Goal: Find specific page/section: Find specific page/section

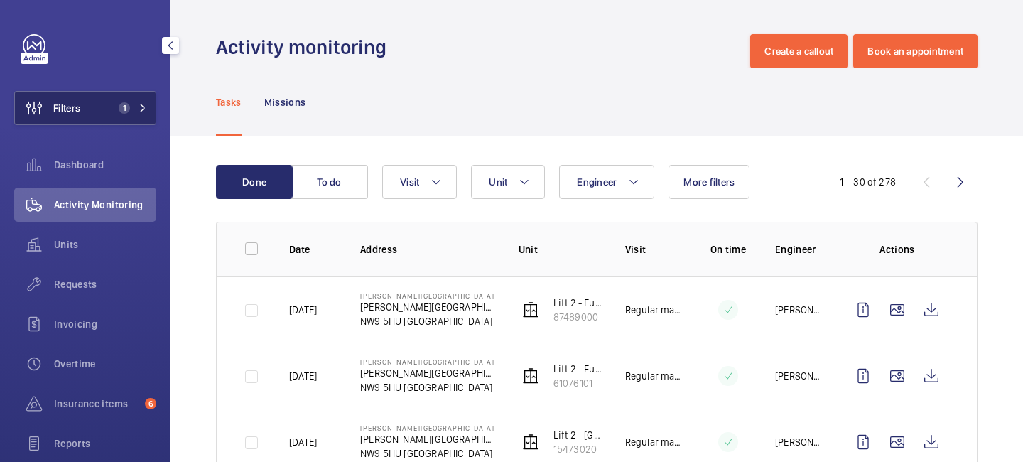
click at [129, 107] on span "1" at bounding box center [124, 107] width 11 height 11
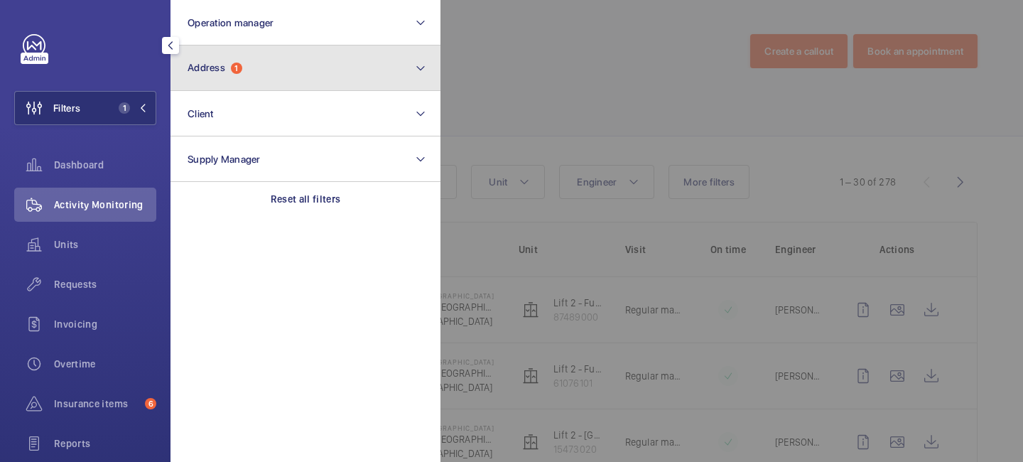
click at [232, 70] on span "Address 1" at bounding box center [215, 68] width 55 height 12
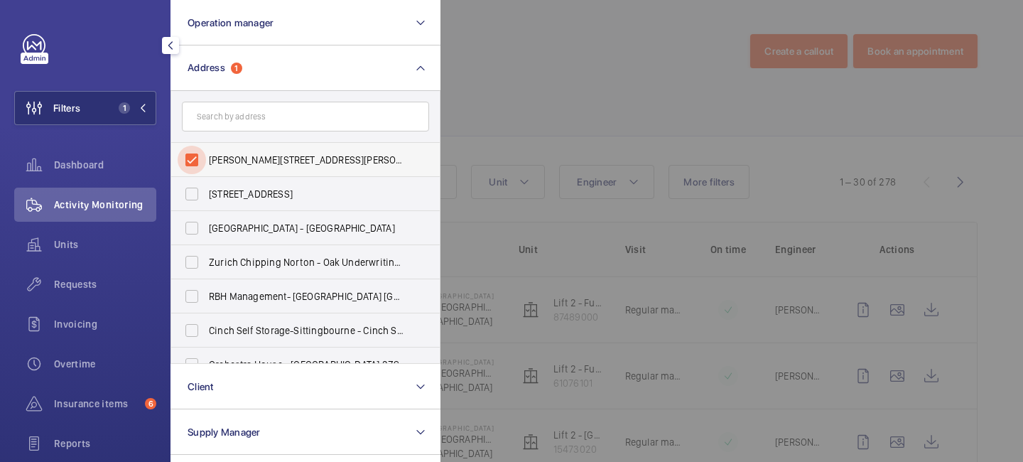
click at [197, 155] on input "[PERSON_NAME][STREET_ADDRESS][PERSON_NAME]" at bounding box center [192, 160] width 28 height 28
checkbox input "false"
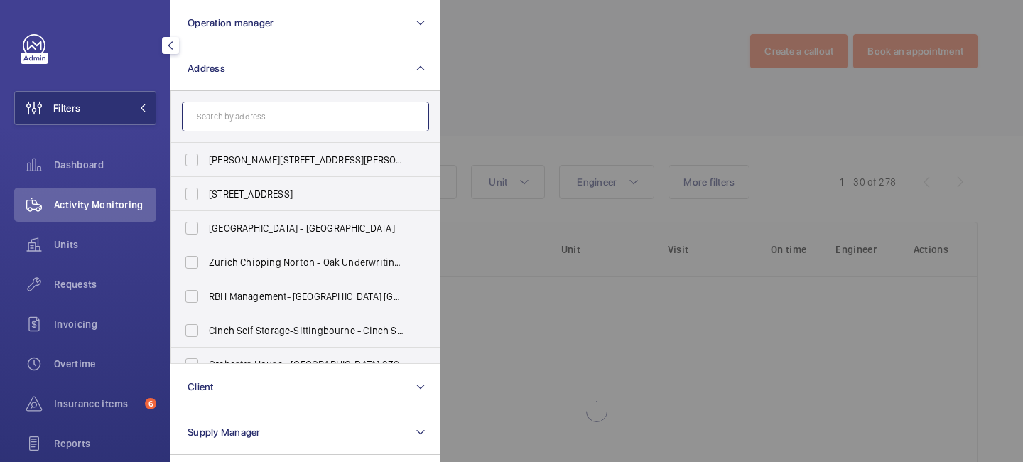
click at [237, 117] on input "text" at bounding box center [305, 117] width 247 height 30
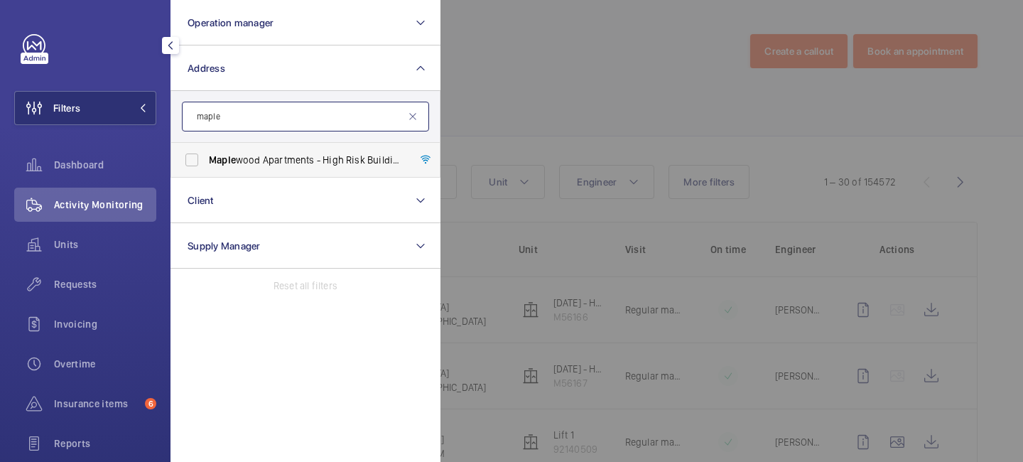
type input "maple"
click at [247, 160] on span "Maple wood Apartments - High Risk Building - [GEOGRAPHIC_DATA] 1FP" at bounding box center [306, 160] width 195 height 14
click at [206, 160] on input "Maple wood Apartments - High Risk Building - [GEOGRAPHIC_DATA] 1FP" at bounding box center [192, 160] width 28 height 28
checkbox input "true"
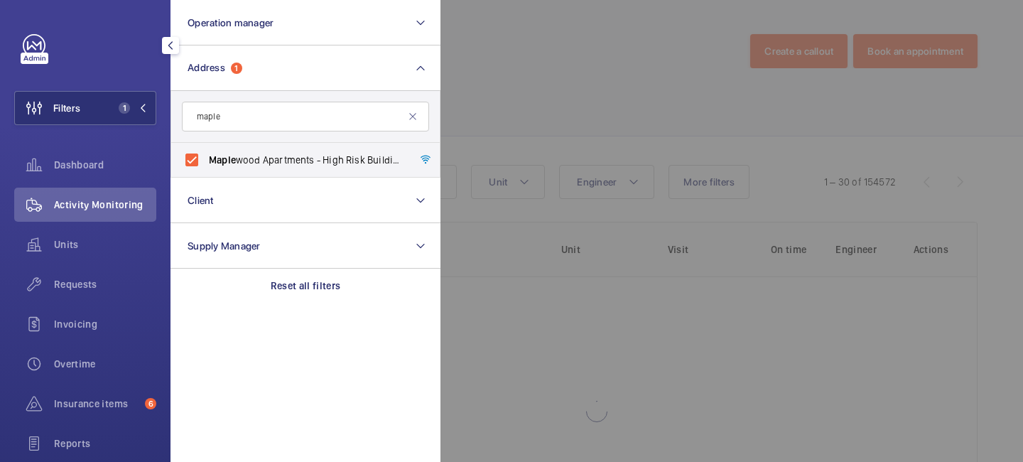
click at [569, 67] on div at bounding box center [951, 231] width 1023 height 462
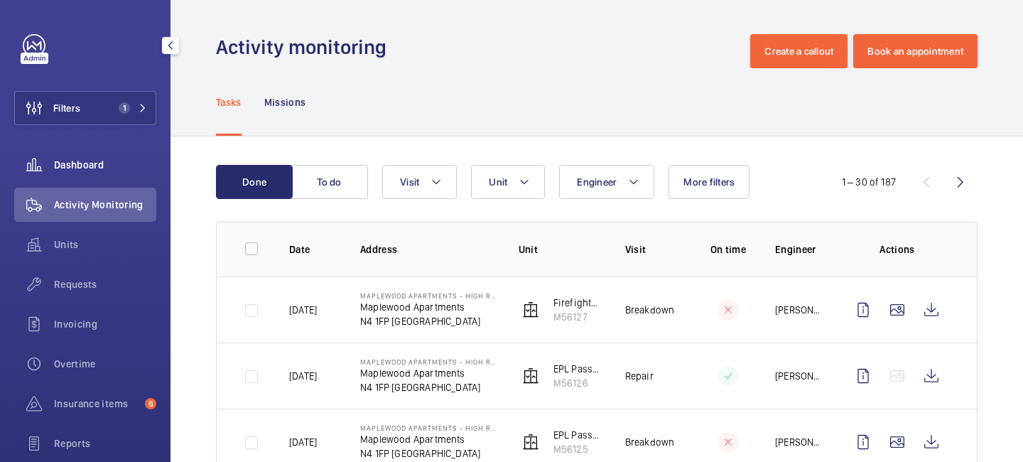
click at [90, 166] on span "Dashboard" at bounding box center [105, 165] width 102 height 14
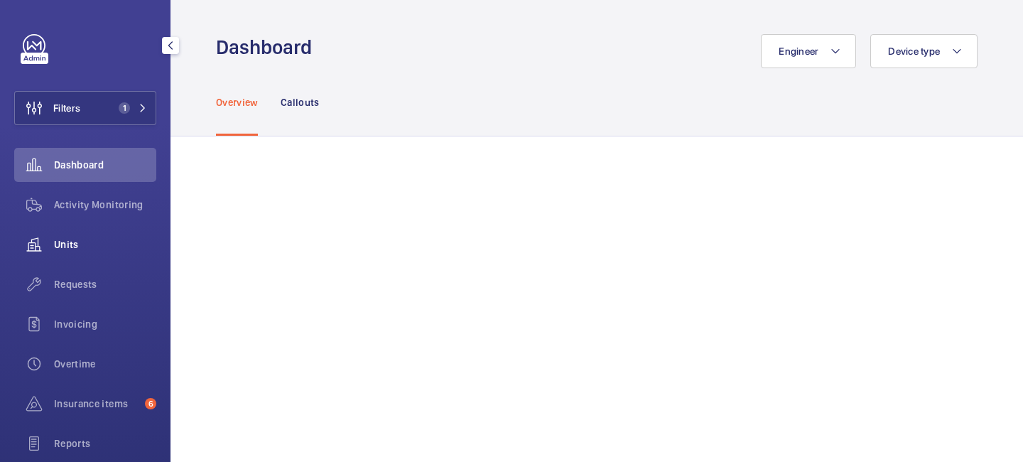
click at [88, 243] on span "Units" at bounding box center [105, 244] width 102 height 14
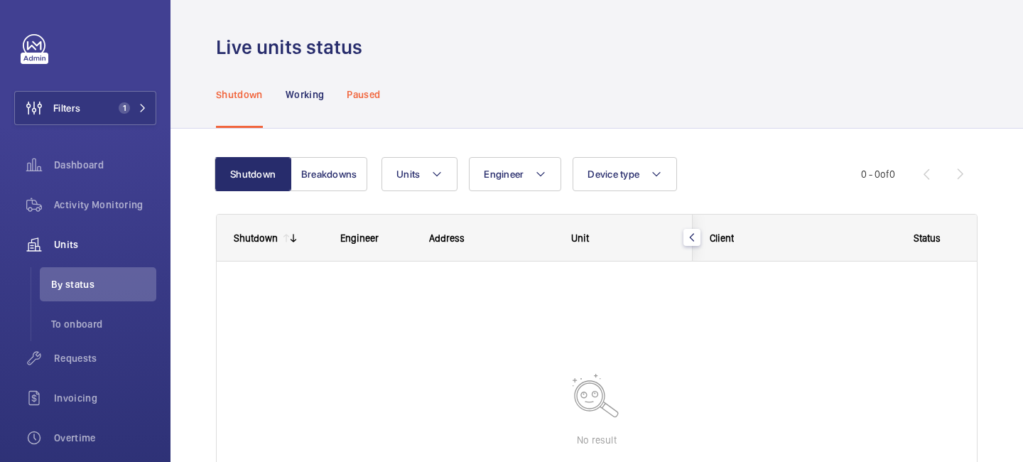
click at [357, 94] on p "Paused" at bounding box center [363, 94] width 33 height 14
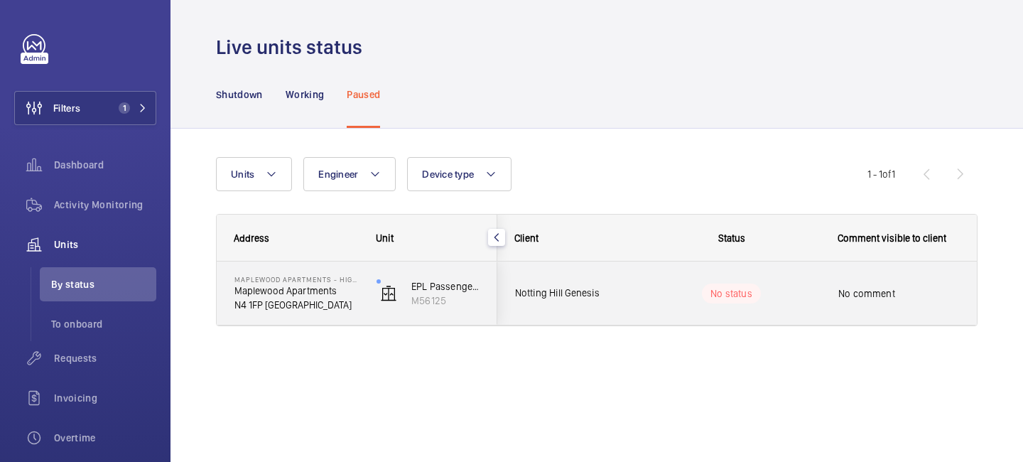
click at [821, 281] on div "No comment" at bounding box center [903, 293] width 164 height 61
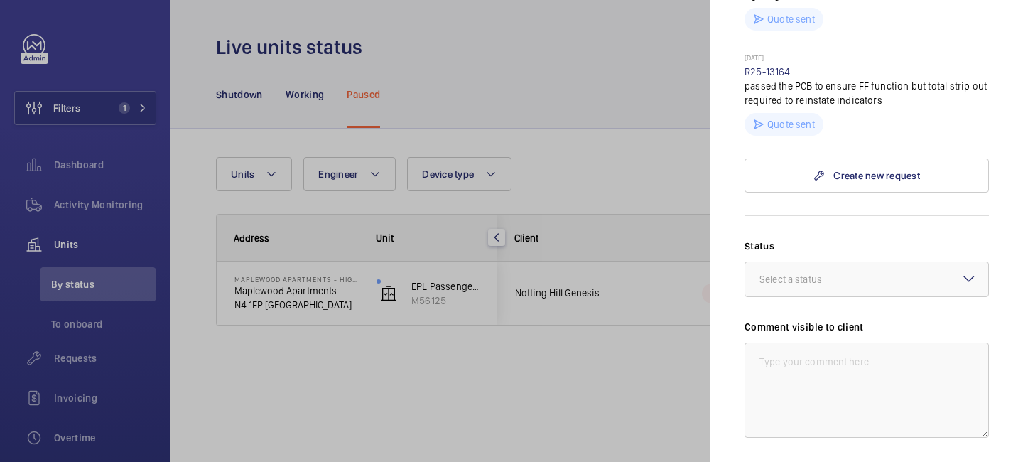
scroll to position [558, 0]
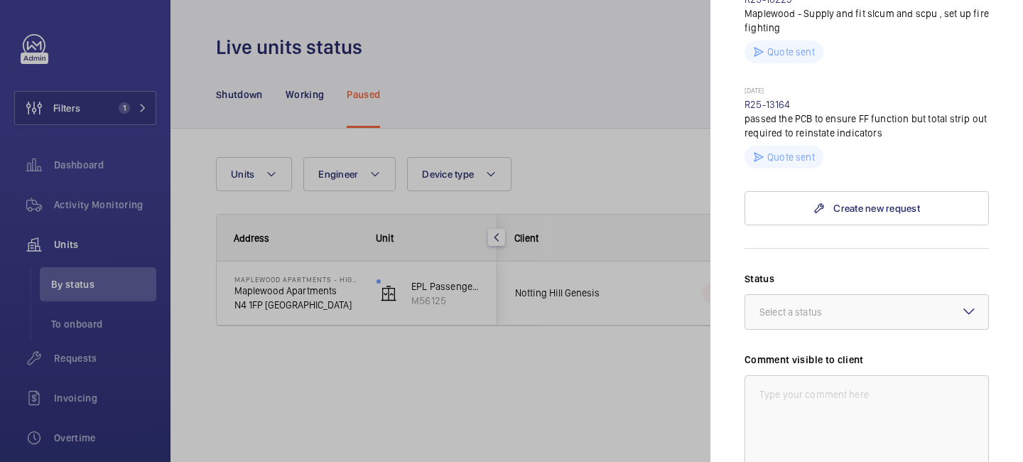
click at [573, 93] on div at bounding box center [511, 231] width 1023 height 462
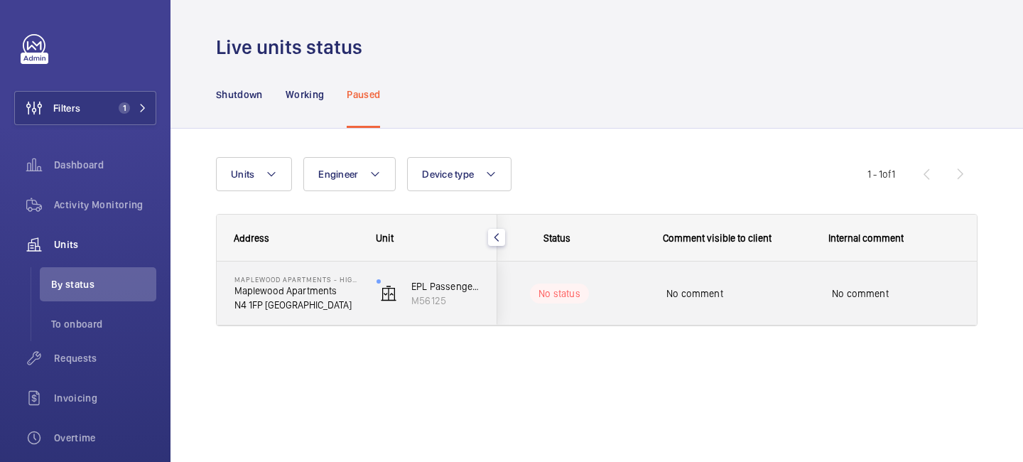
scroll to position [0, 175]
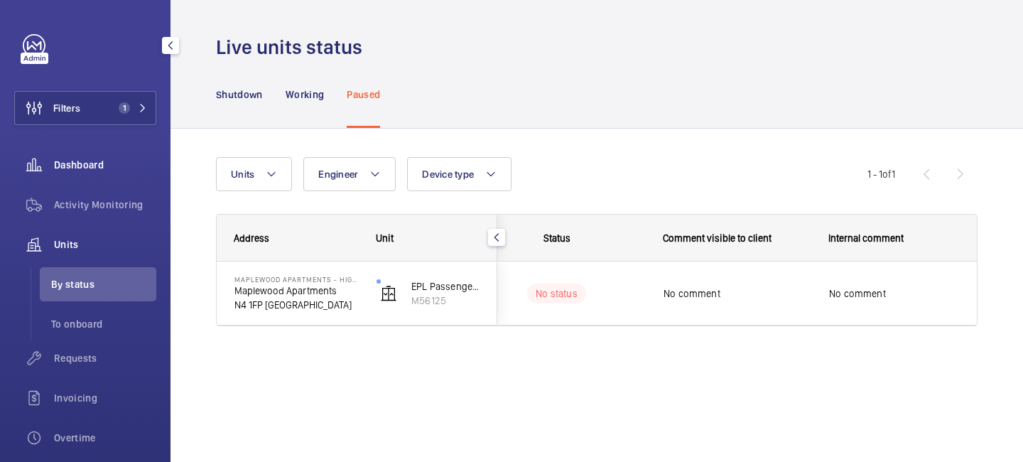
click at [81, 176] on div "Dashboard" at bounding box center [85, 165] width 142 height 34
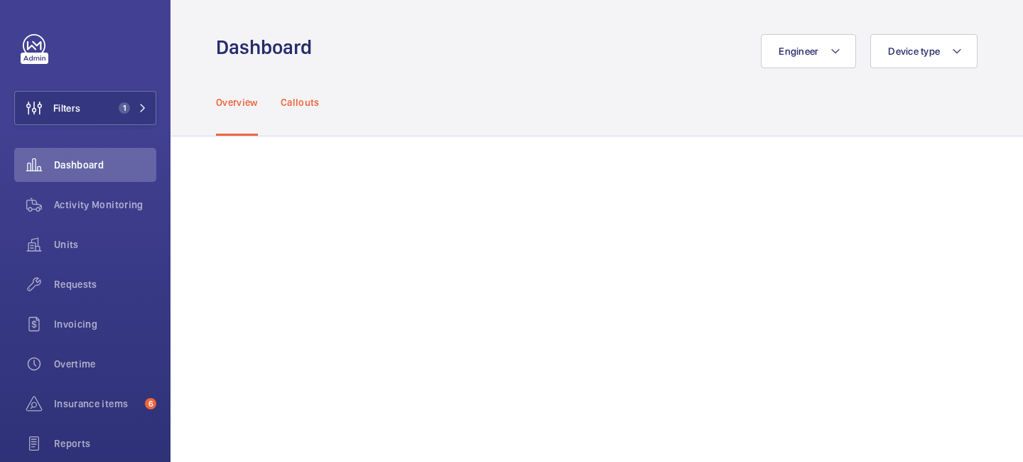
click at [312, 112] on div "Callouts" at bounding box center [300, 101] width 39 height 67
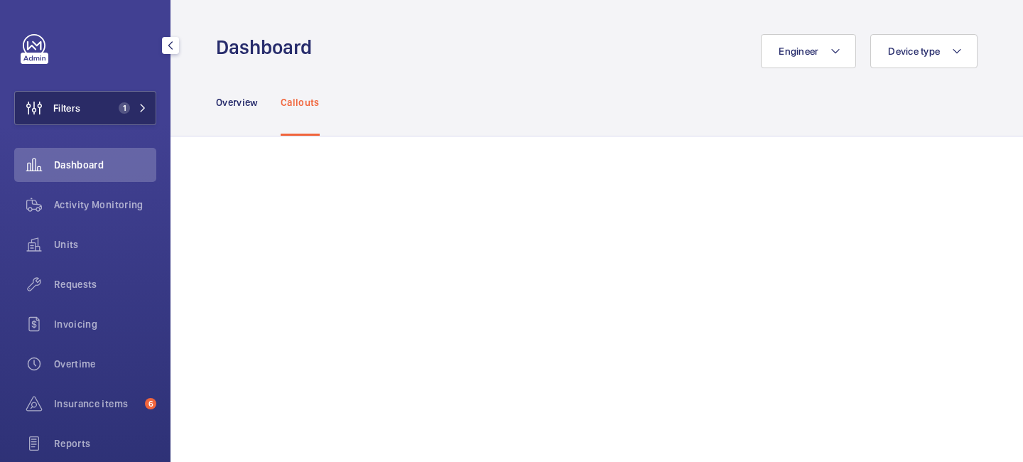
click at [143, 119] on button "Filters 1" at bounding box center [85, 108] width 142 height 34
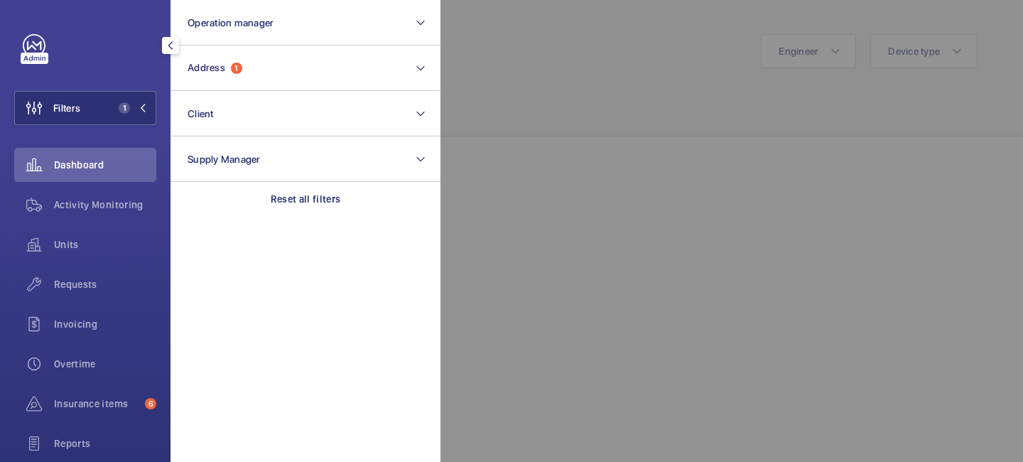
click at [107, 166] on span "Dashboard" at bounding box center [105, 165] width 102 height 14
click at [561, 132] on div at bounding box center [951, 231] width 1023 height 462
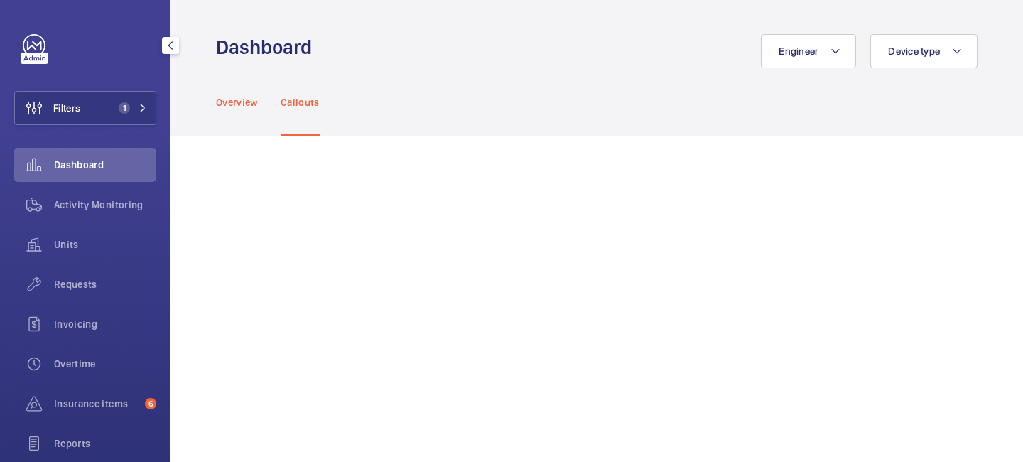
click at [251, 112] on div "Overview" at bounding box center [237, 101] width 42 height 67
